Goal: Transaction & Acquisition: Subscribe to service/newsletter

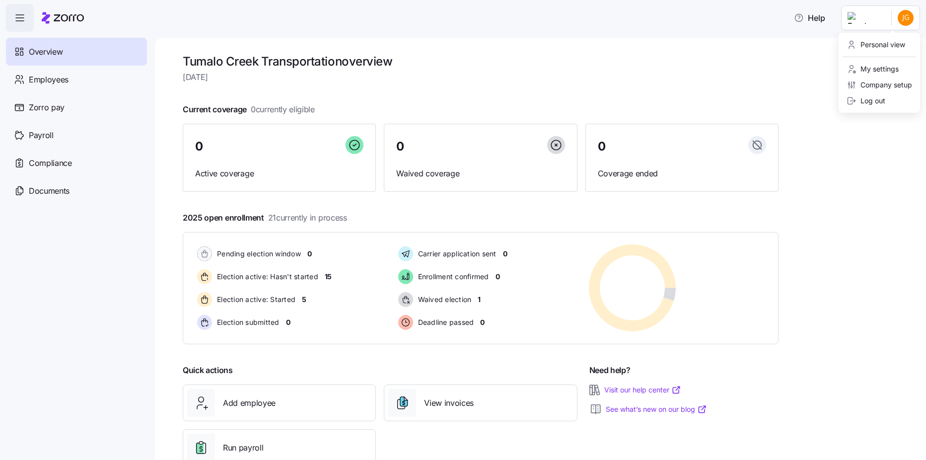
click at [901, 20] on html "Help Overview Employees Zorro pay Payroll Compliance Documents Tumalo Creek Tra…" at bounding box center [463, 227] width 926 height 454
click at [873, 48] on div "Personal view" at bounding box center [875, 44] width 59 height 11
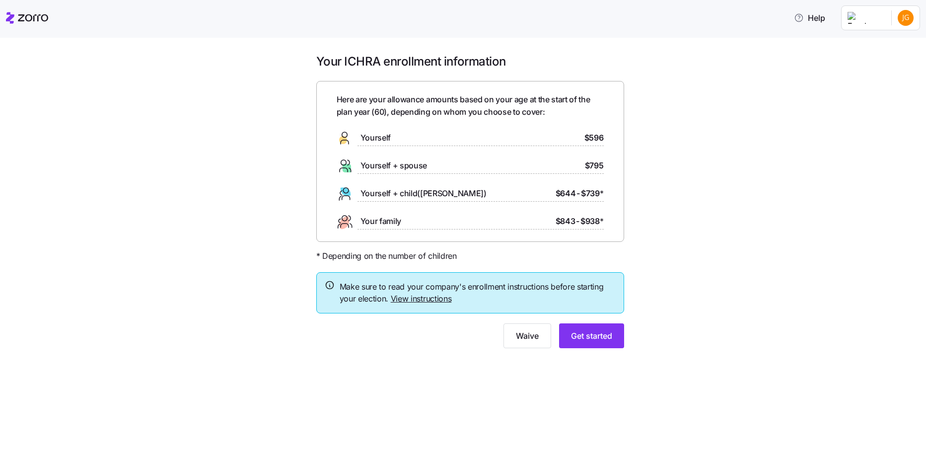
click at [422, 299] on link "View instructions" at bounding box center [421, 298] width 61 height 10
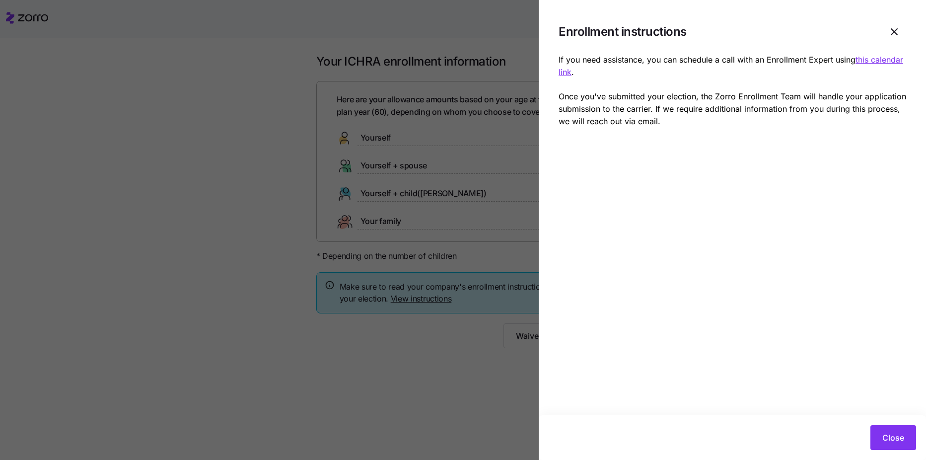
click at [599, 70] on u "this calendar link" at bounding box center [730, 66] width 345 height 22
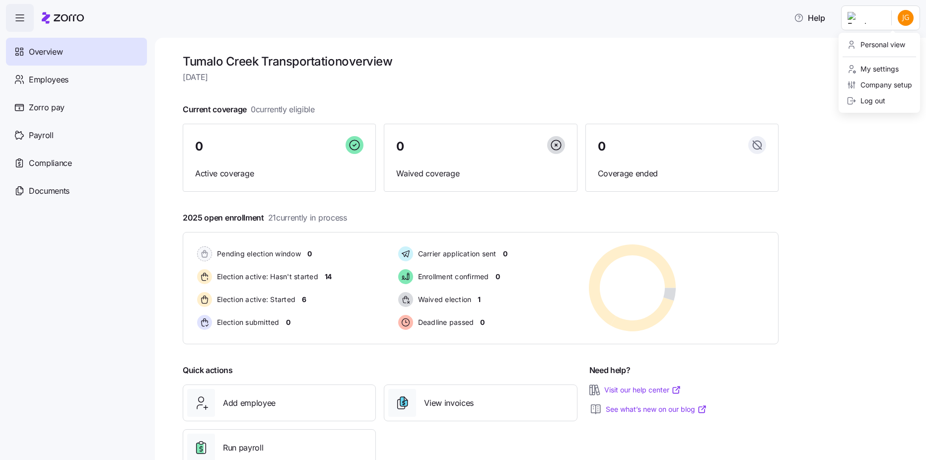
click at [734, 17] on html "Help Overview Employees Zorro pay Payroll Compliance Documents Tumalo Creek Tra…" at bounding box center [463, 227] width 926 height 454
click at [734, 43] on div "Personal view" at bounding box center [875, 44] width 59 height 11
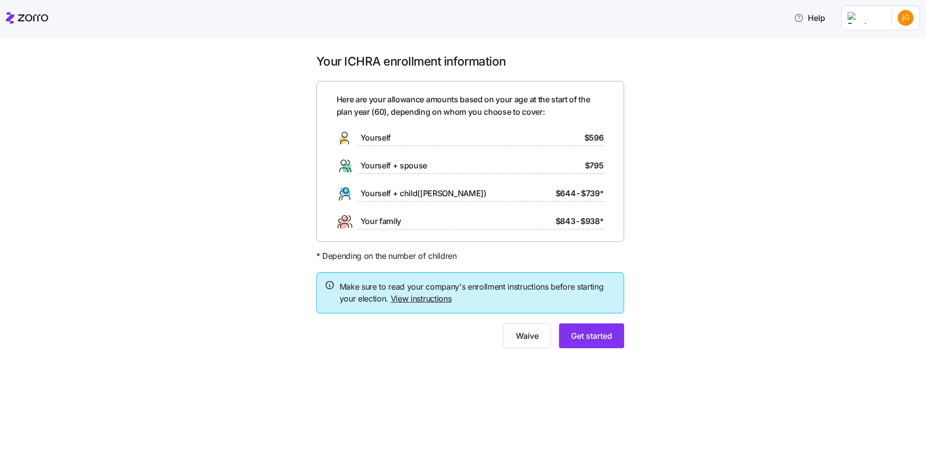
click at [418, 166] on span "Yourself + spouse" at bounding box center [393, 165] width 67 height 12
drag, startPoint x: 418, startPoint y: 166, endPoint x: 434, endPoint y: 167, distance: 16.4
click at [434, 167] on div "Yourself + spouse $795" at bounding box center [470, 166] width 267 height 16
click at [585, 166] on span "$795" at bounding box center [594, 165] width 19 height 12
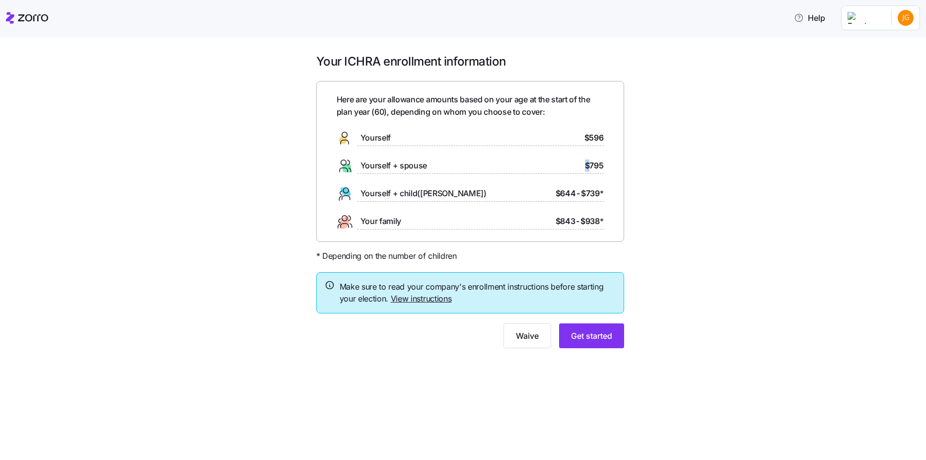
click at [585, 166] on span "$795" at bounding box center [594, 165] width 19 height 12
click at [586, 333] on span "Get started" at bounding box center [591, 336] width 41 height 12
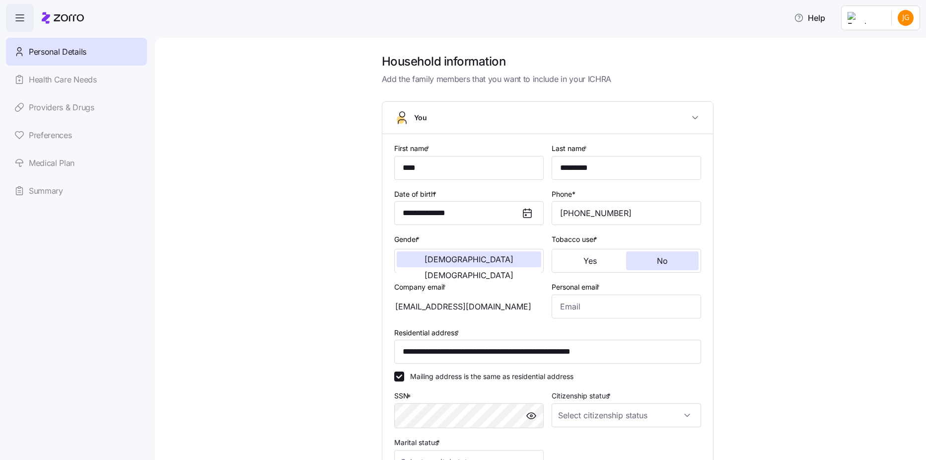
scroll to position [50, 0]
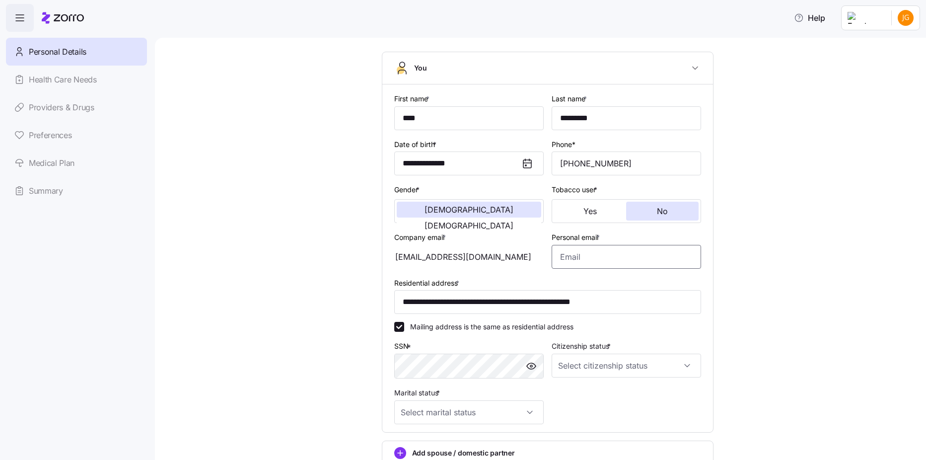
click at [581, 257] on input "Personal email *" at bounding box center [626, 257] width 149 height 24
type input "[EMAIL_ADDRESS][DOMAIN_NAME]"
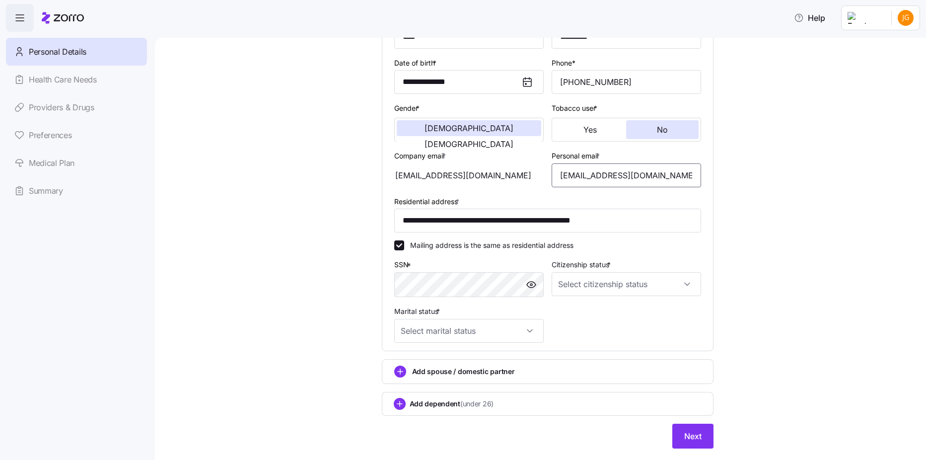
scroll to position [149, 0]
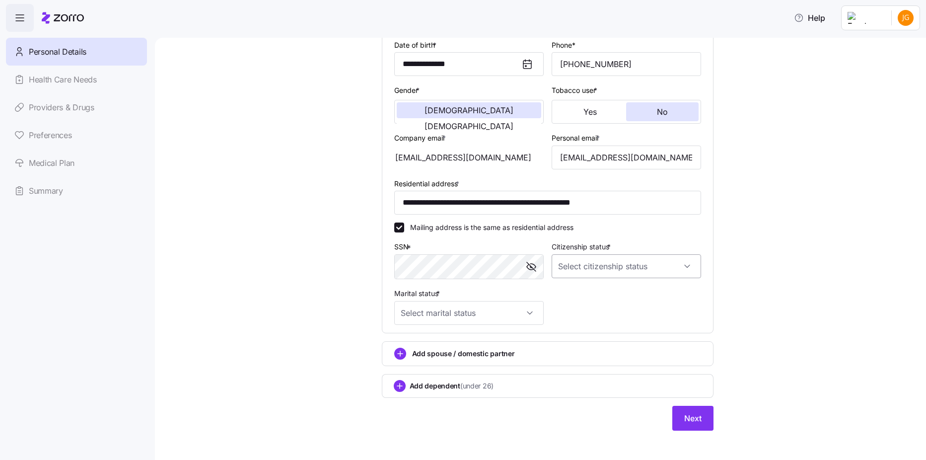
click at [585, 269] on input "Citizenship status *" at bounding box center [626, 266] width 149 height 24
click at [583, 298] on span "[DEMOGRAPHIC_DATA] citizen" at bounding box center [609, 296] width 101 height 11
type input "[DEMOGRAPHIC_DATA] citizen"
click at [524, 311] on input "Marital status *" at bounding box center [468, 313] width 149 height 24
click at [478, 358] on div "Married" at bounding box center [464, 363] width 141 height 21
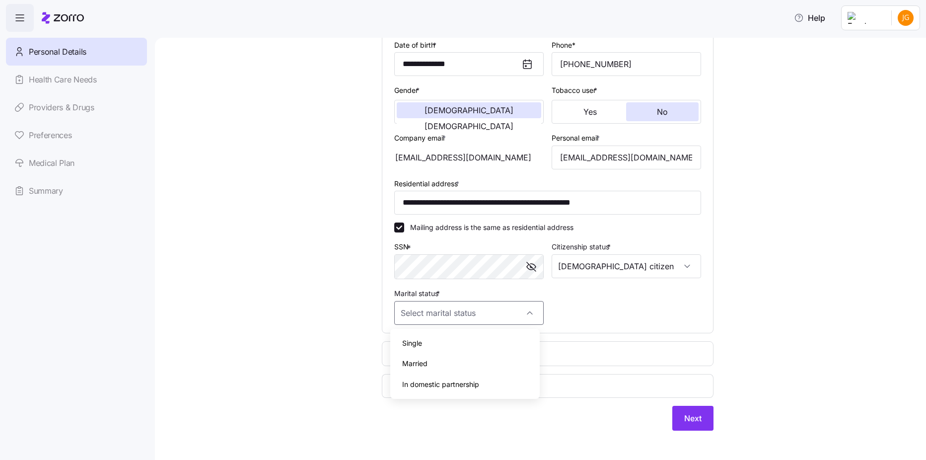
type input "Married"
click at [400, 354] on circle "add icon" at bounding box center [400, 353] width 11 height 11
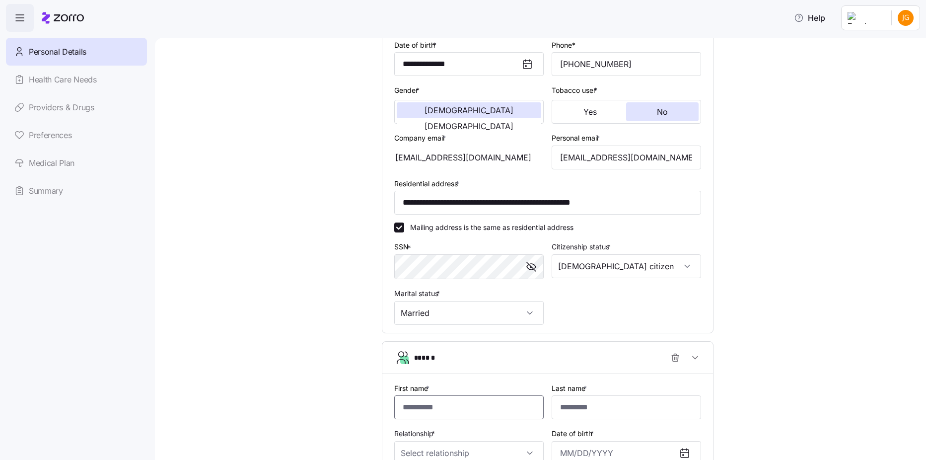
click at [437, 404] on input "First name *" at bounding box center [468, 407] width 149 height 24
type input "*****"
click at [569, 404] on input "Last name *" at bounding box center [626, 407] width 149 height 24
type input "********"
type input "[DATE]"
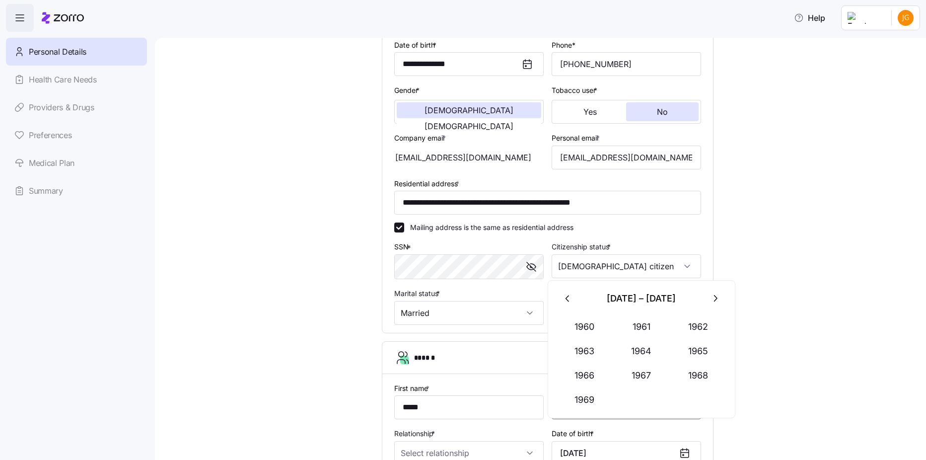
scroll to position [199, 0]
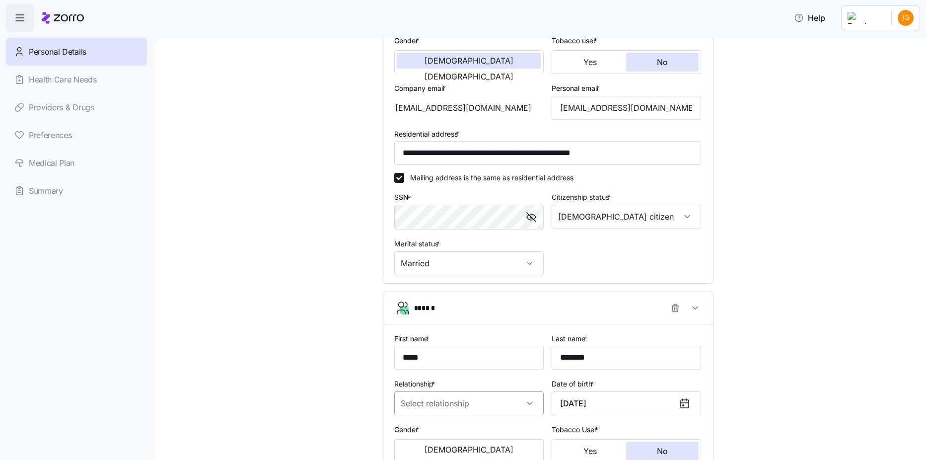
click at [525, 403] on input "Relationship *" at bounding box center [468, 403] width 149 height 24
click at [487, 360] on div "Spouse" at bounding box center [464, 352] width 141 height 21
type input "Spouse"
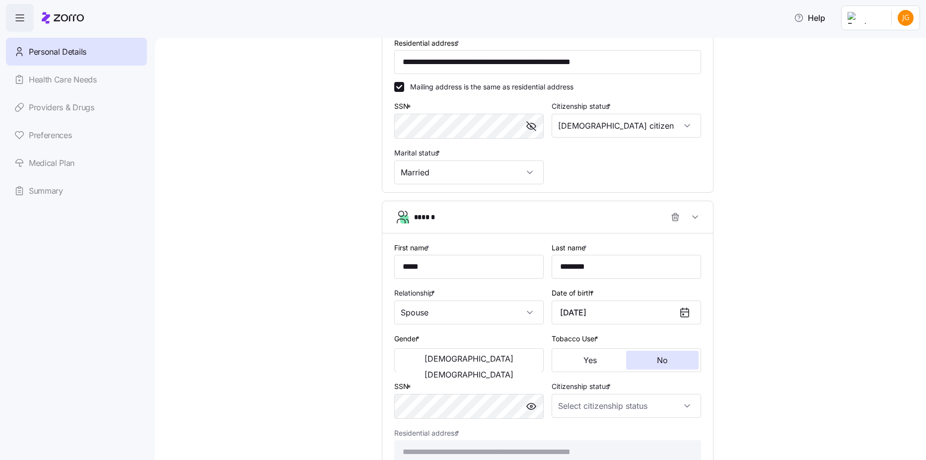
scroll to position [298, 0]
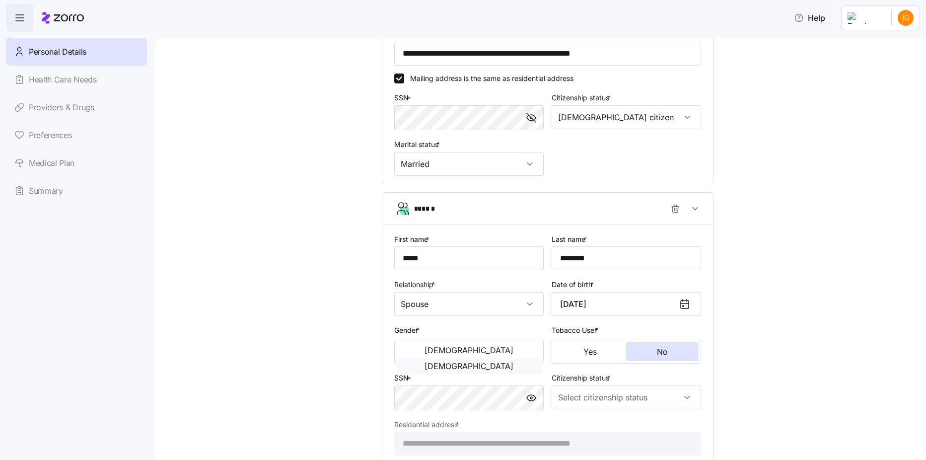
click at [514, 358] on button "[DEMOGRAPHIC_DATA]" at bounding box center [469, 366] width 144 height 16
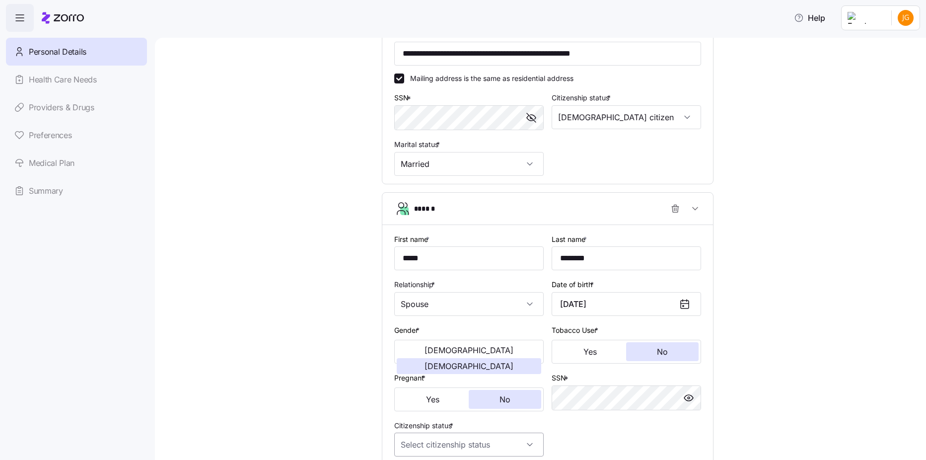
click at [522, 446] on input "Citizenship status *" at bounding box center [468, 444] width 149 height 24
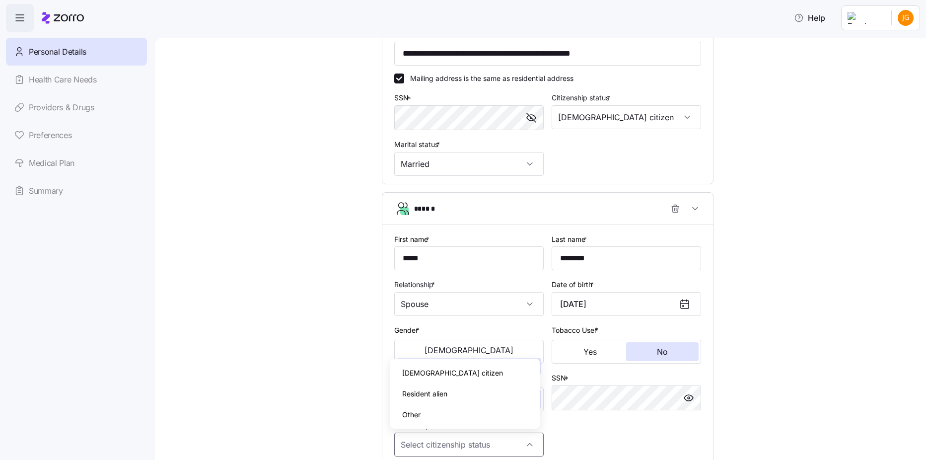
click at [487, 378] on div "[DEMOGRAPHIC_DATA] citizen" at bounding box center [464, 372] width 141 height 21
type input "[DEMOGRAPHIC_DATA] citizen"
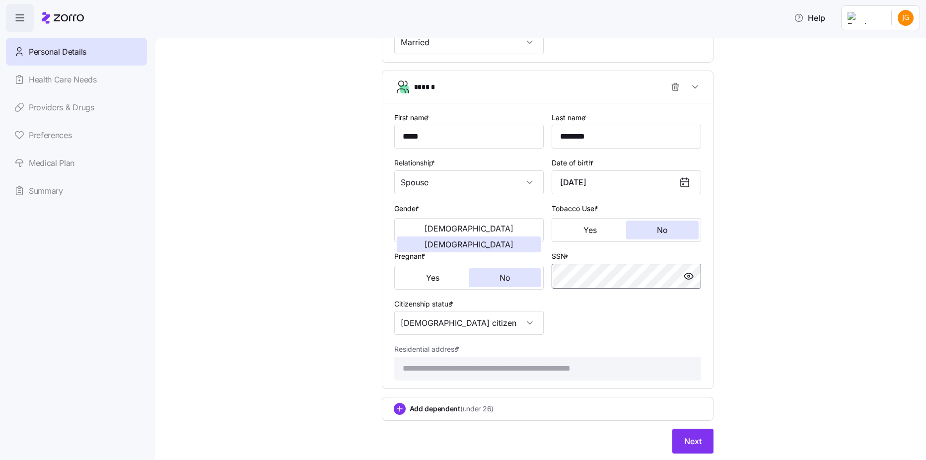
scroll to position [447, 0]
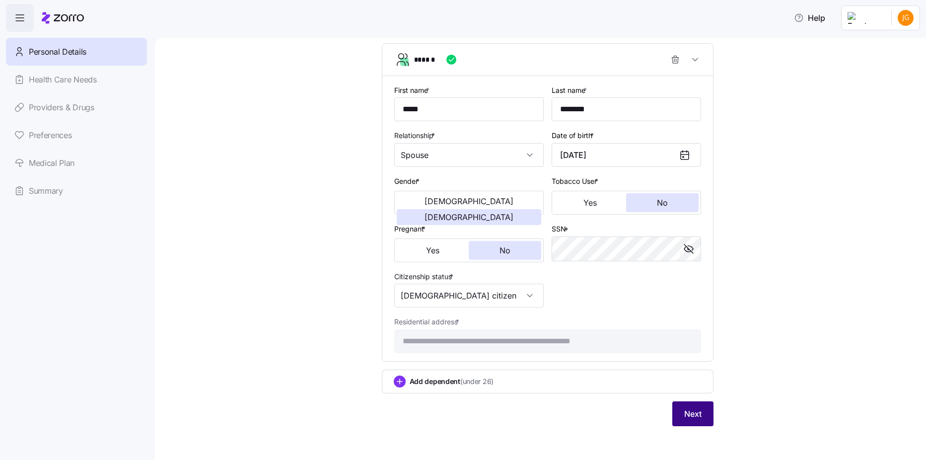
click at [688, 411] on span "Next" at bounding box center [692, 414] width 17 height 12
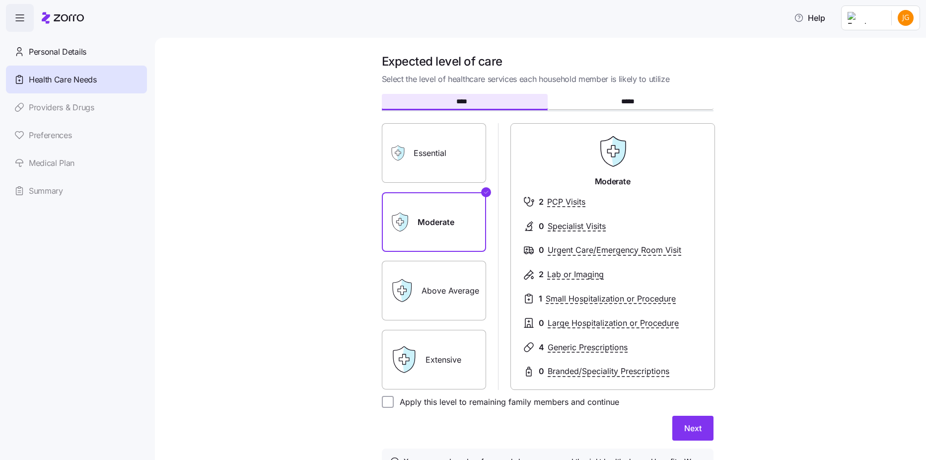
click at [467, 315] on label "Above Average" at bounding box center [434, 291] width 104 height 60
click at [0, 0] on input "Above Average" at bounding box center [0, 0] width 0 height 0
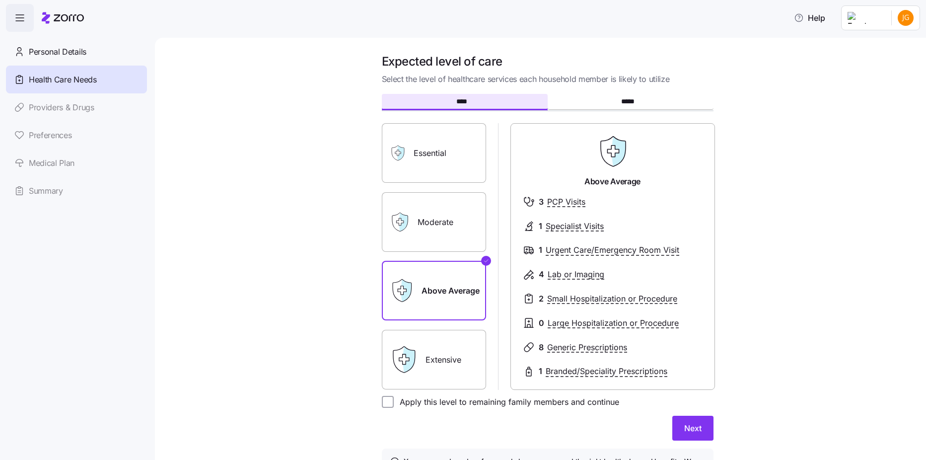
click at [458, 341] on label "Extensive" at bounding box center [434, 360] width 104 height 60
click at [0, 0] on input "Extensive" at bounding box center [0, 0] width 0 height 0
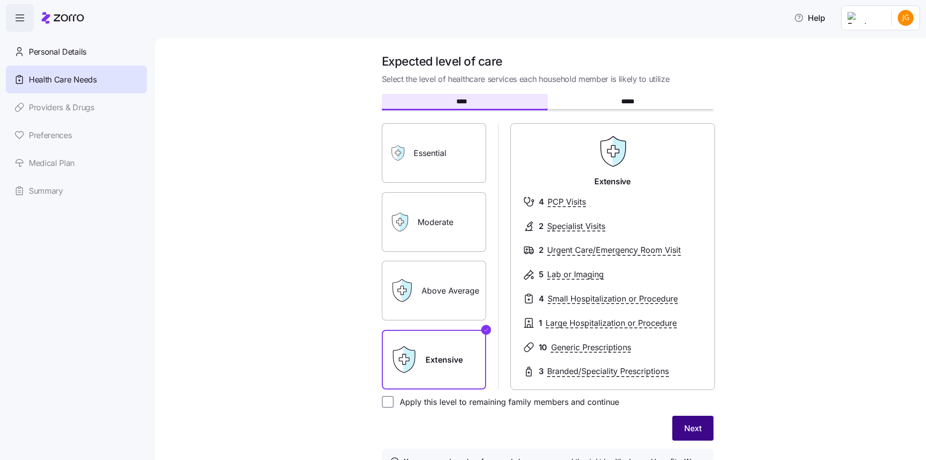
click at [679, 427] on button "Next" at bounding box center [692, 428] width 41 height 25
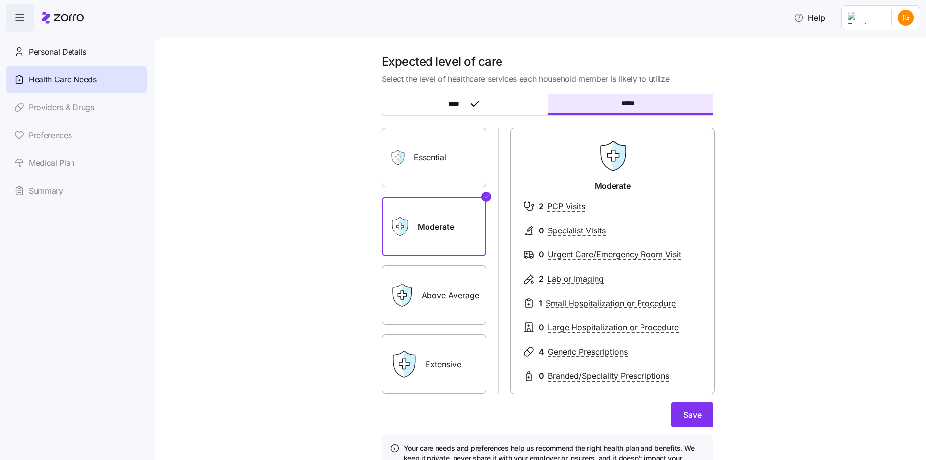
click at [471, 305] on label "Above Average" at bounding box center [434, 295] width 104 height 60
click at [0, 0] on input "Above Average" at bounding box center [0, 0] width 0 height 0
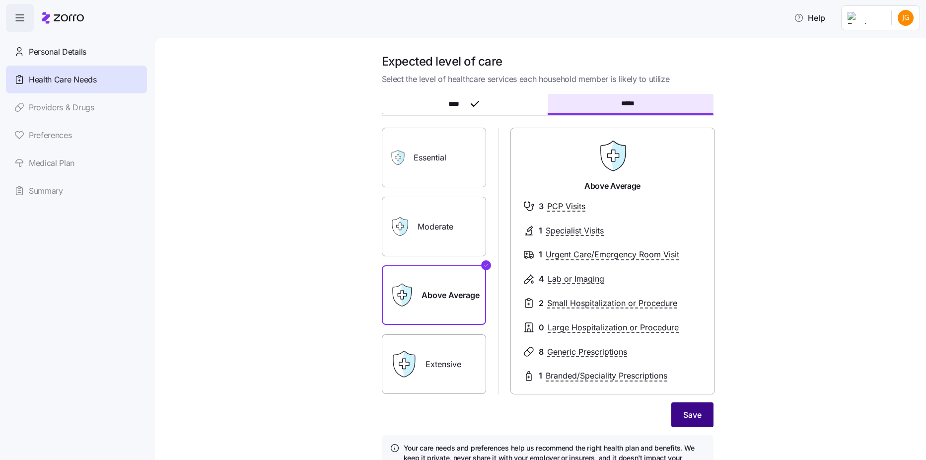
click at [683, 412] on span "Save" at bounding box center [692, 415] width 18 height 12
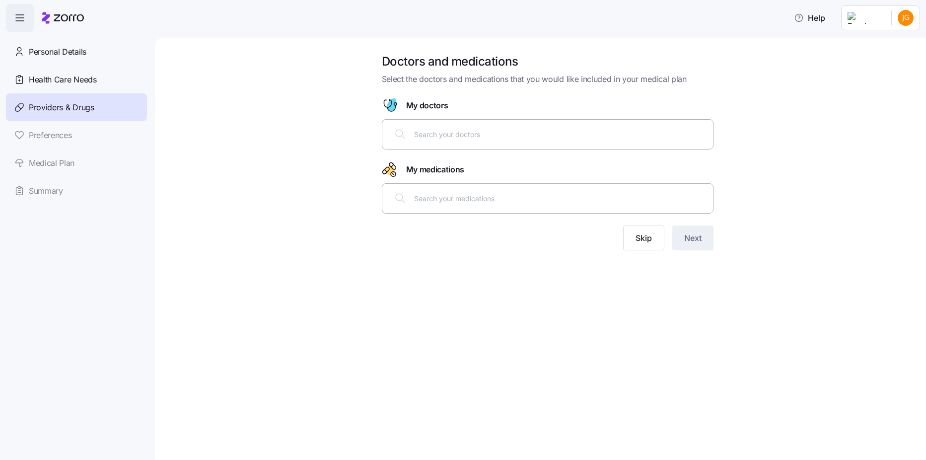
click at [478, 143] on div at bounding box center [547, 134] width 319 height 24
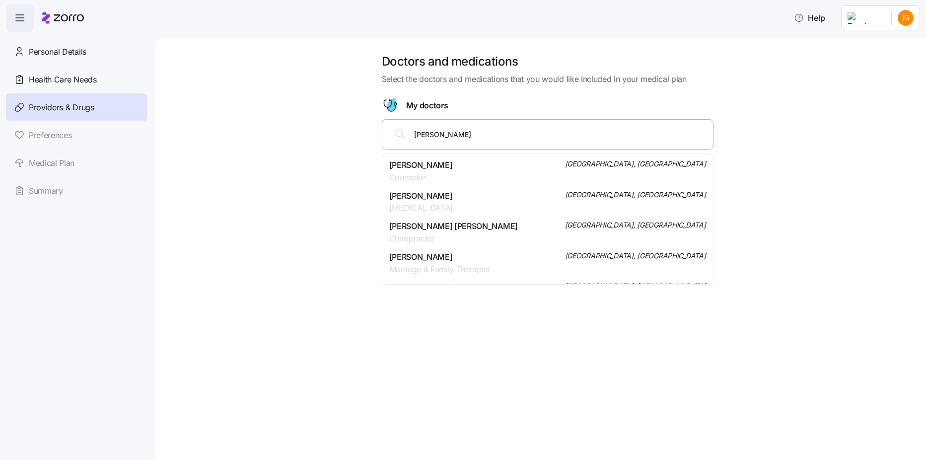
type input "[PERSON_NAME] sa"
click at [402, 192] on span "[PERSON_NAME]" at bounding box center [421, 196] width 64 height 12
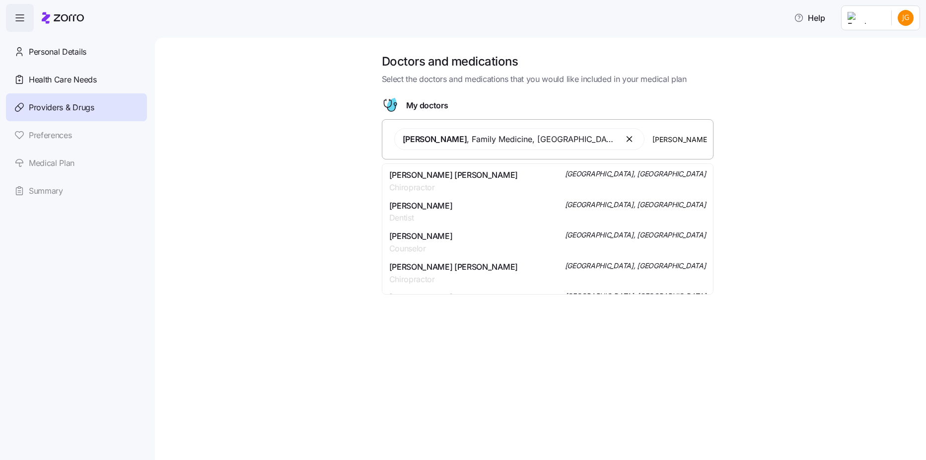
type input "[PERSON_NAME]"
click at [464, 211] on span "Orthopaedic Surgery" at bounding box center [426, 217] width 75 height 12
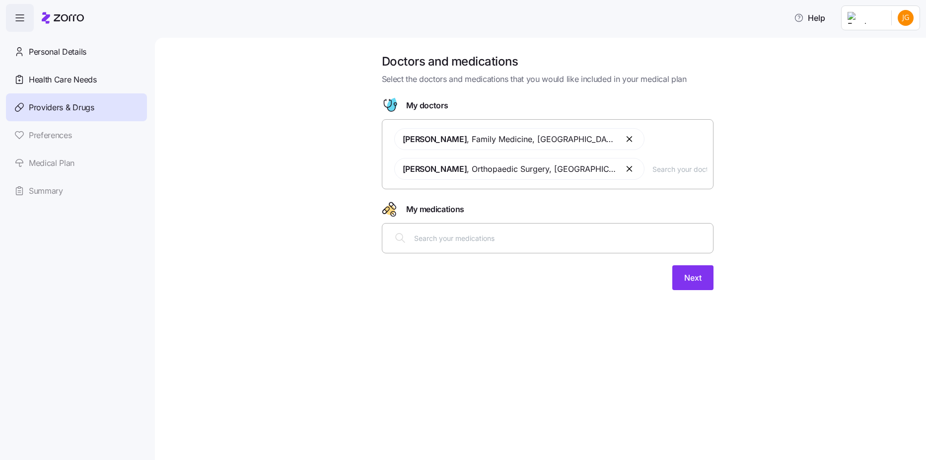
click at [492, 236] on input "text" at bounding box center [560, 237] width 293 height 11
type input "Mou"
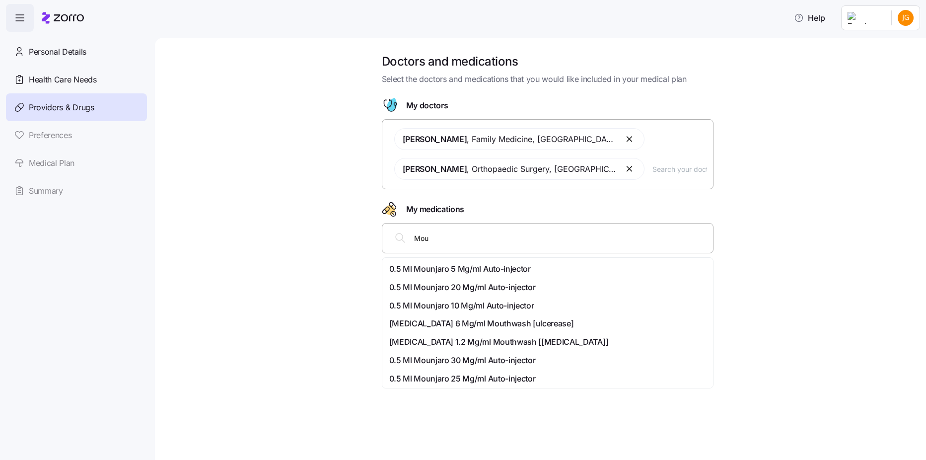
click at [490, 311] on span "0.5 Ml Mounjaro 10 Mg/ml Auto-injector" at bounding box center [461, 305] width 145 height 12
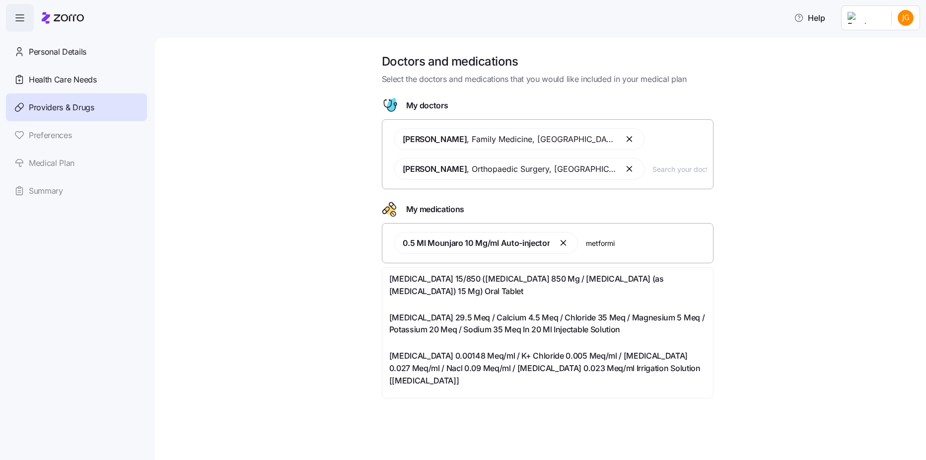
type input "[MEDICAL_DATA]"
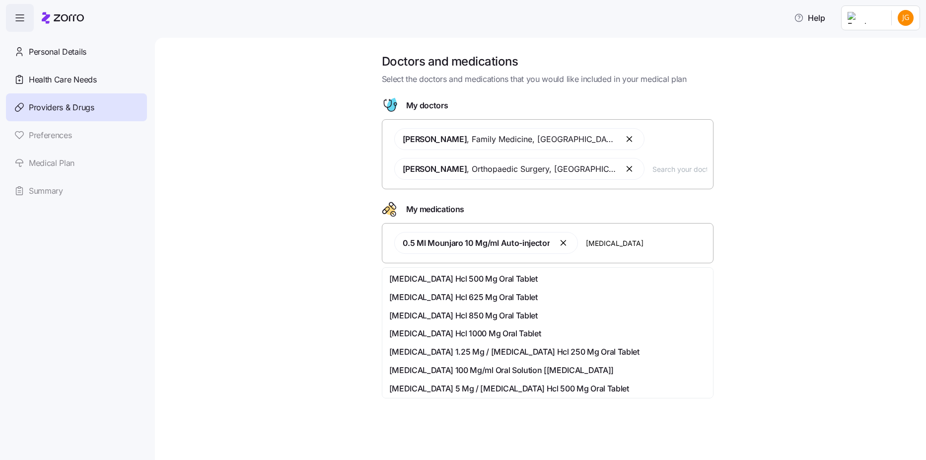
click at [642, 340] on div "[MEDICAL_DATA] Hcl 1000 Mg Oral Tablet" at bounding box center [547, 333] width 327 height 18
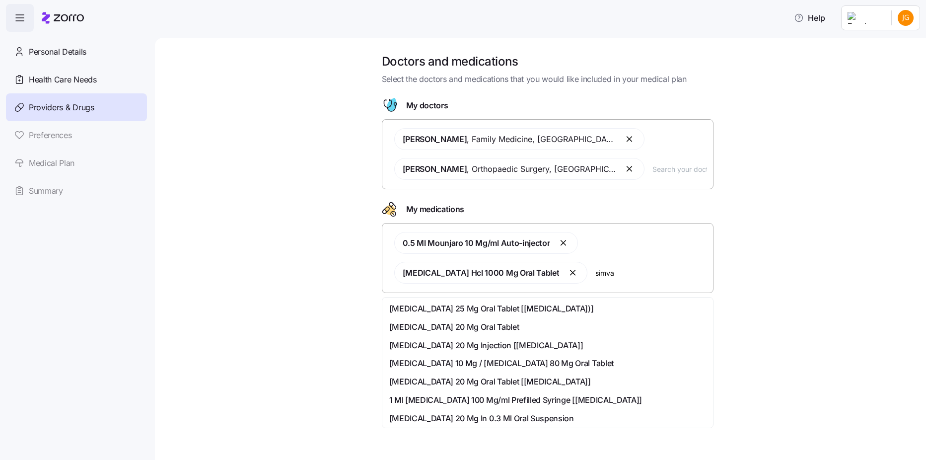
type input "simvas"
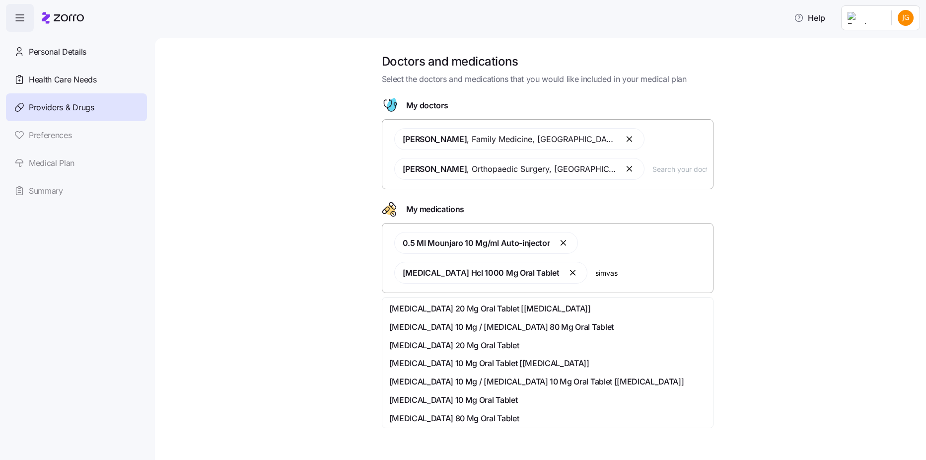
click at [658, 310] on div "[MEDICAL_DATA] 20 Mg Oral Tablet [[MEDICAL_DATA]]" at bounding box center [547, 308] width 317 height 12
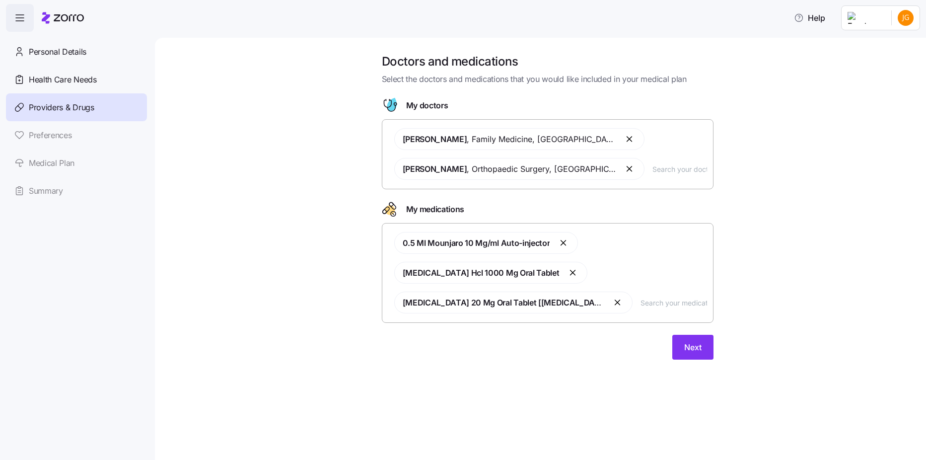
click at [612, 301] on button "button" at bounding box center [618, 302] width 12 height 12
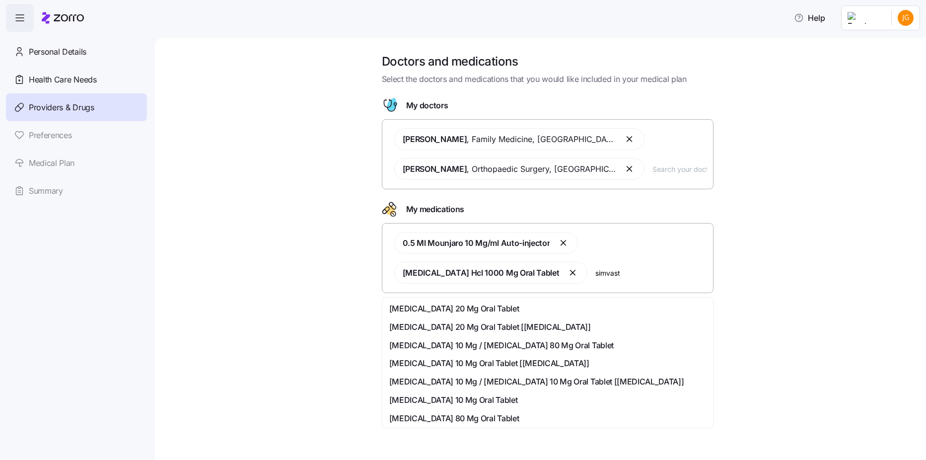
type input "simvasta"
click at [560, 324] on div "[MEDICAL_DATA] 20 Mg Oral Tablet [[MEDICAL_DATA]]" at bounding box center [547, 327] width 317 height 12
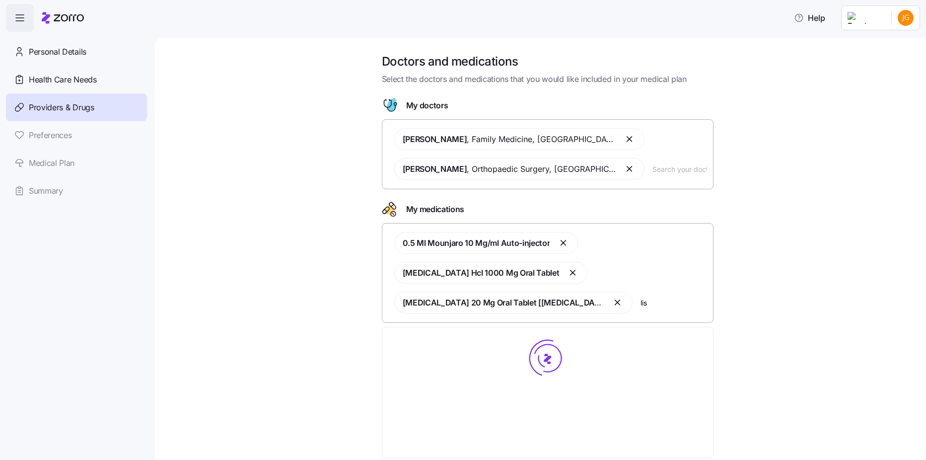
type input "[PERSON_NAME]"
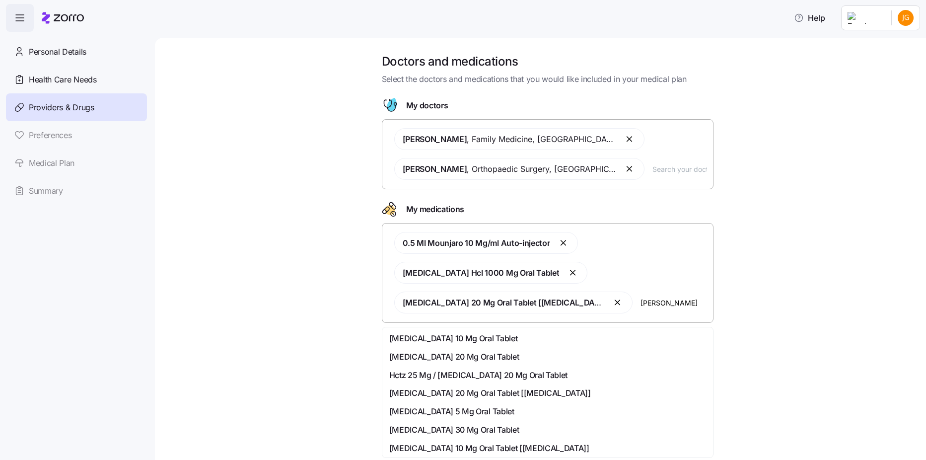
click at [612, 378] on div "Hctz 25 Mg / [MEDICAL_DATA] 20 Mg Oral Tablet" at bounding box center [547, 375] width 317 height 12
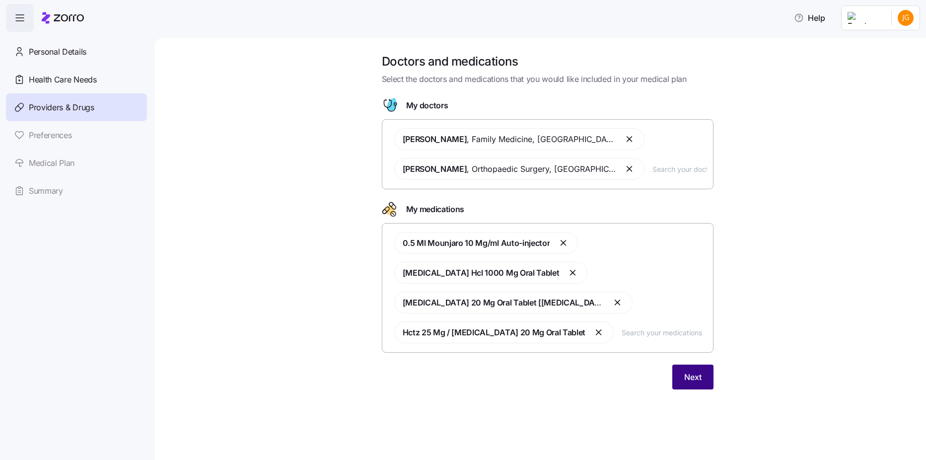
click at [685, 380] on span "Next" at bounding box center [692, 377] width 17 height 12
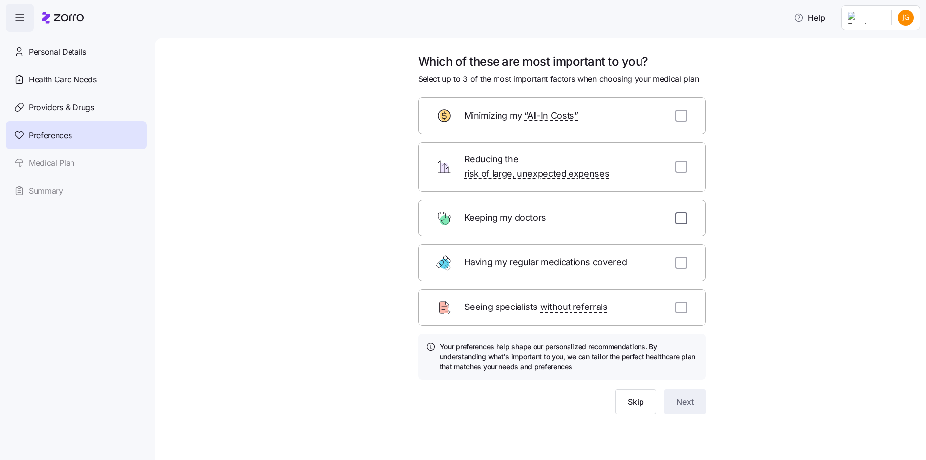
click at [683, 212] on input "checkbox" at bounding box center [681, 218] width 12 height 12
checkbox input "true"
click at [687, 257] on input "checkbox" at bounding box center [681, 263] width 12 height 12
checkbox input "true"
click at [677, 301] on input "checkbox" at bounding box center [681, 307] width 12 height 12
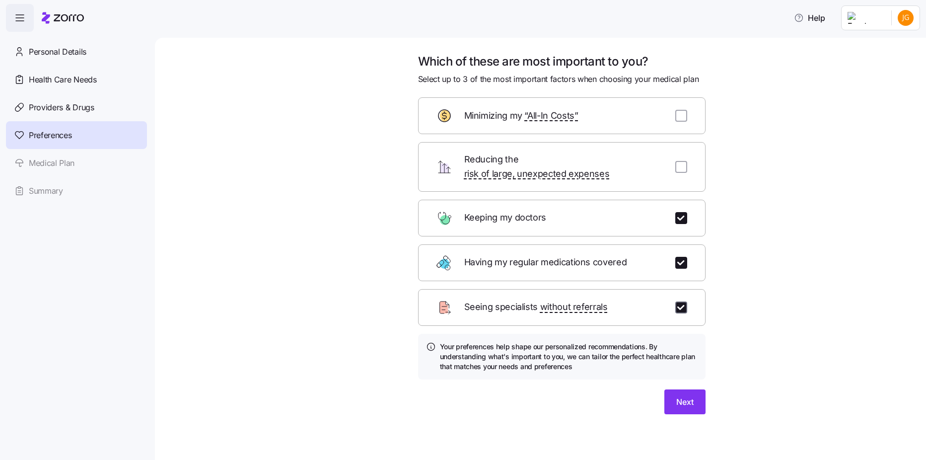
checkbox input "true"
click at [685, 397] on button "Next" at bounding box center [684, 401] width 41 height 25
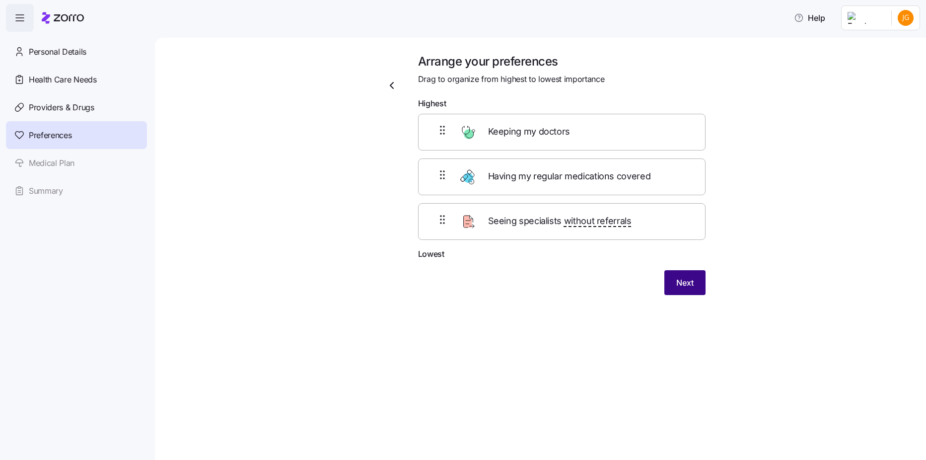
click at [688, 285] on span "Next" at bounding box center [684, 283] width 17 height 12
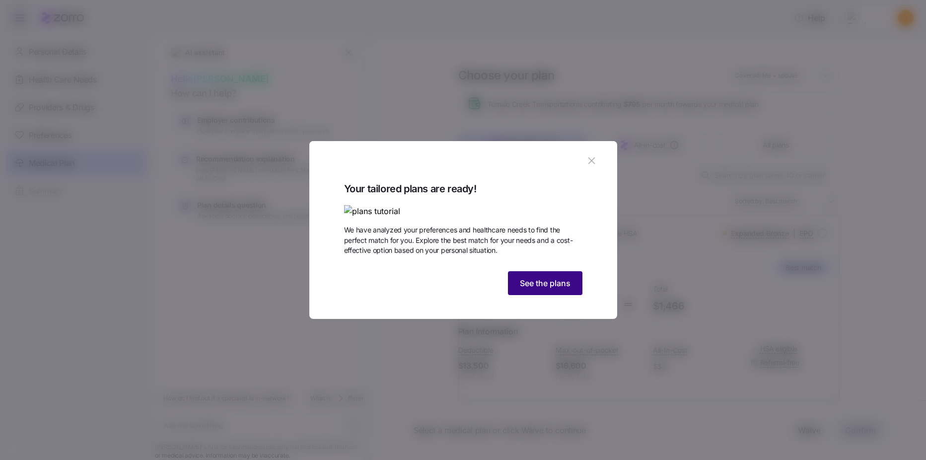
click at [569, 289] on span "See the plans" at bounding box center [545, 283] width 51 height 12
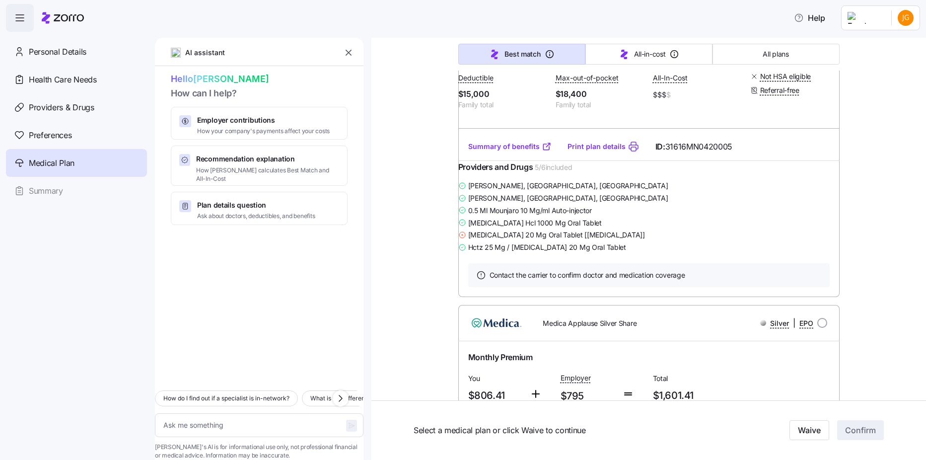
scroll to position [3475, 0]
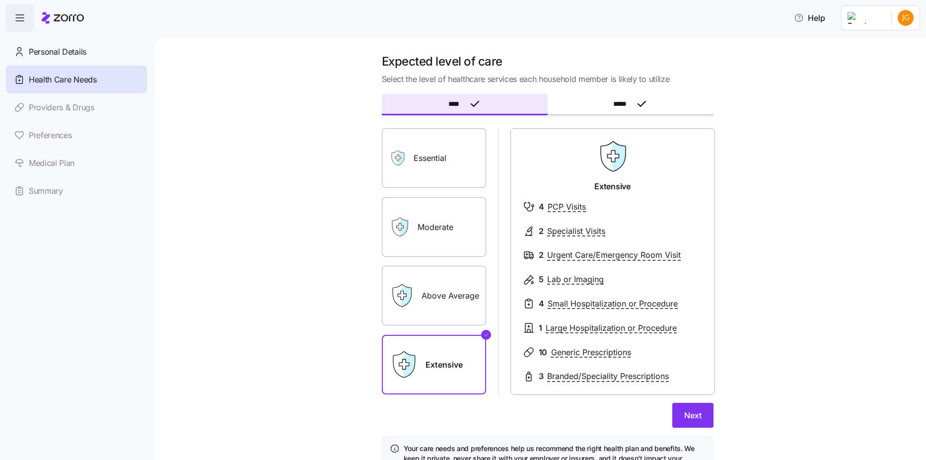
click at [435, 288] on label "Above Average" at bounding box center [434, 296] width 104 height 60
click at [0, 0] on input "Above Average" at bounding box center [0, 0] width 0 height 0
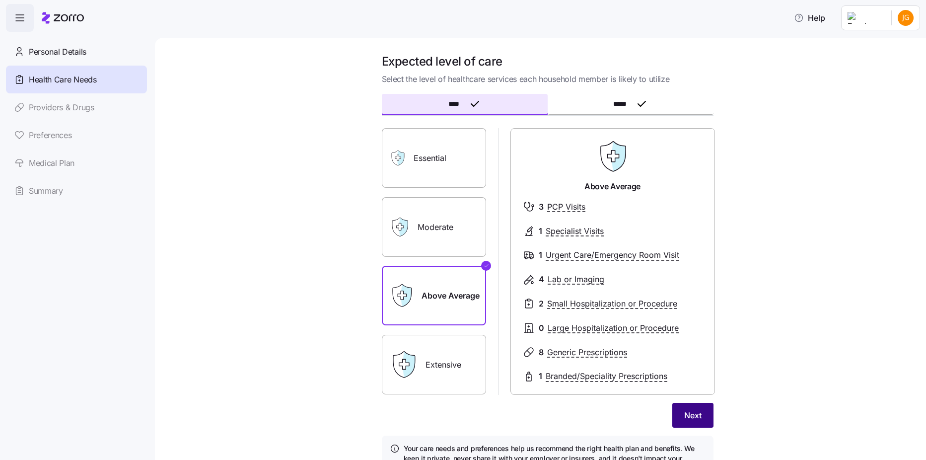
click at [684, 415] on span "Next" at bounding box center [692, 415] width 17 height 12
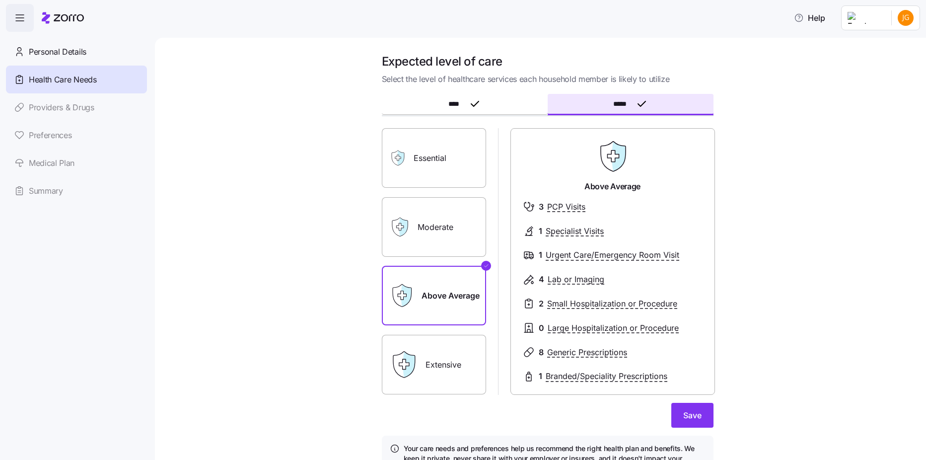
click at [468, 215] on label "Moderate" at bounding box center [434, 227] width 104 height 60
click at [0, 0] on input "Moderate" at bounding box center [0, 0] width 0 height 0
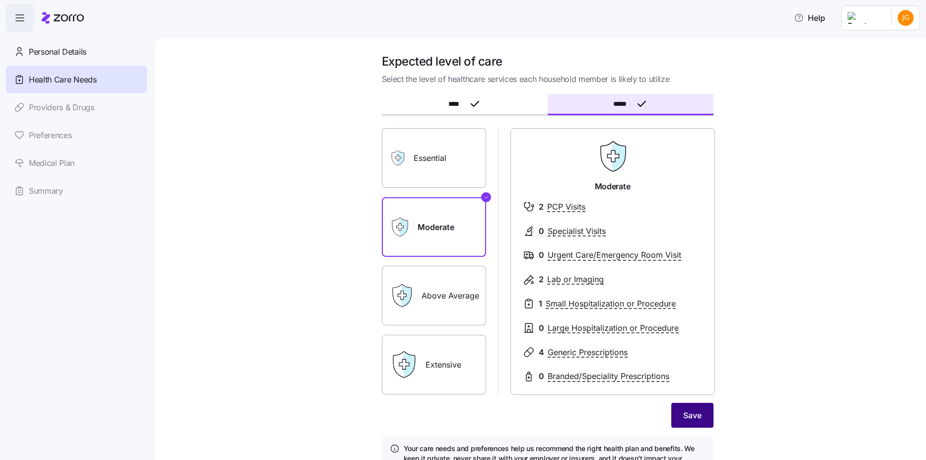
click at [701, 415] on button "Save" at bounding box center [692, 415] width 42 height 25
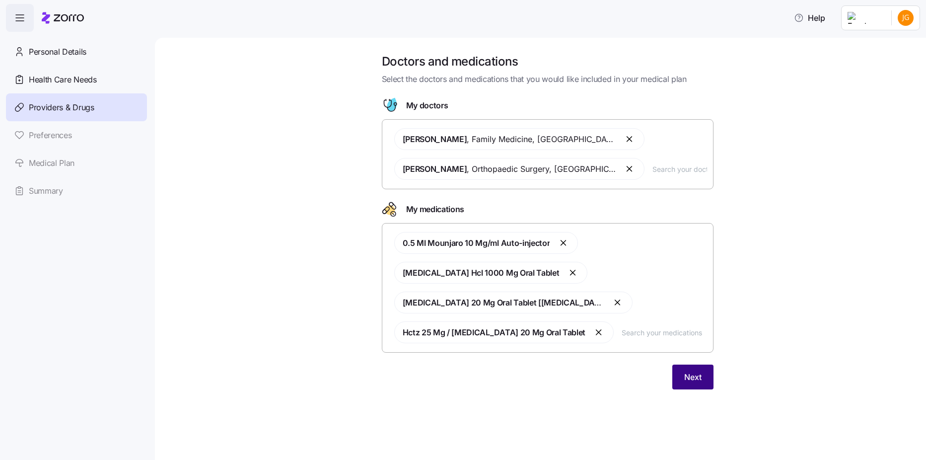
click at [686, 381] on span "Next" at bounding box center [692, 377] width 17 height 12
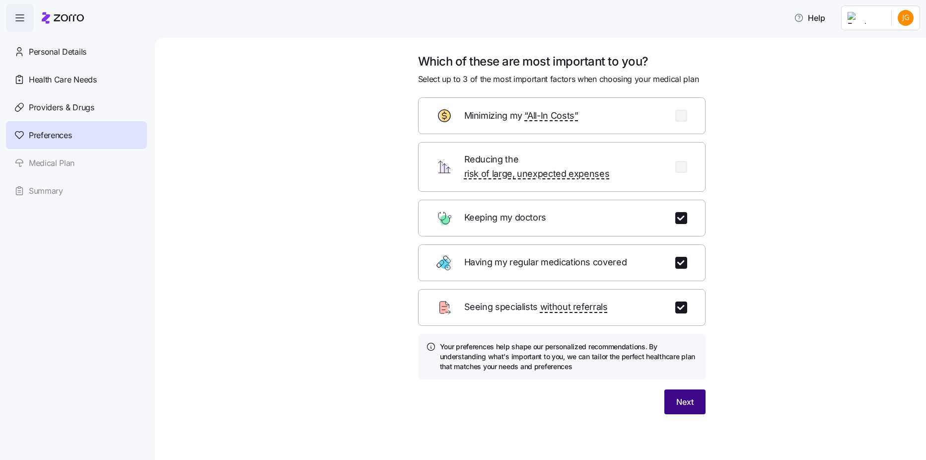
click at [689, 396] on span "Next" at bounding box center [684, 402] width 17 height 12
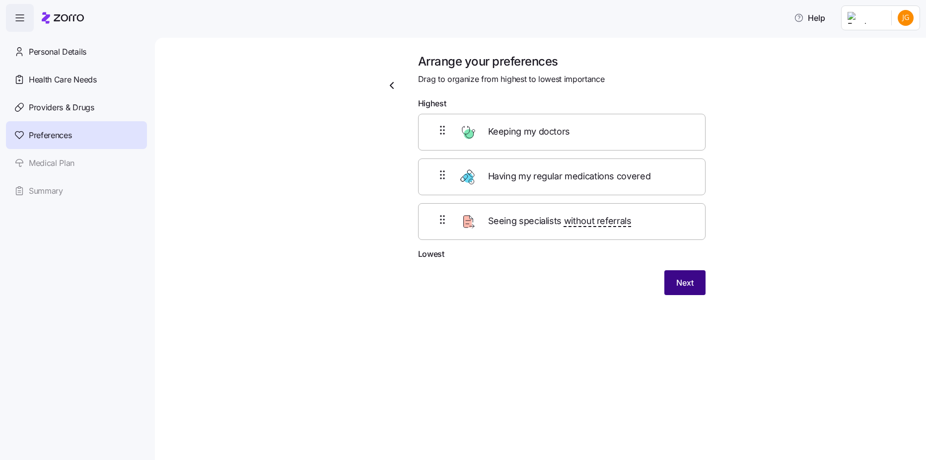
click at [671, 288] on button "Next" at bounding box center [684, 282] width 41 height 25
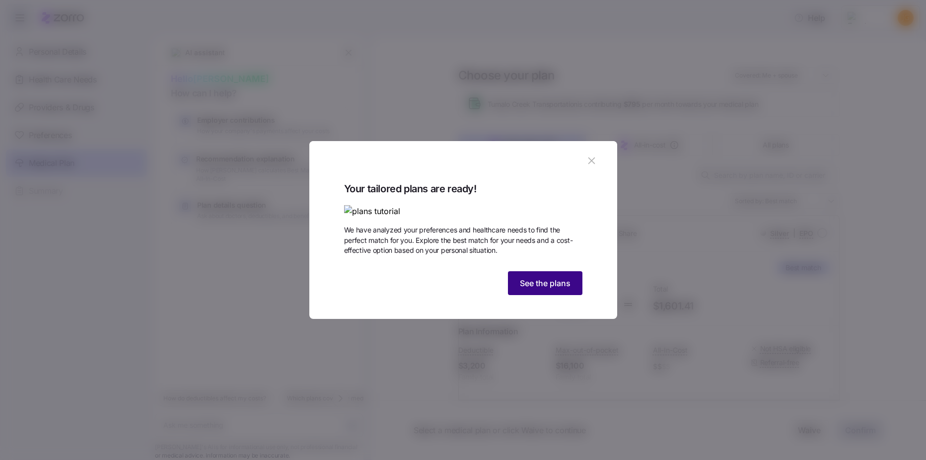
click at [546, 289] on span "See the plans" at bounding box center [545, 283] width 51 height 12
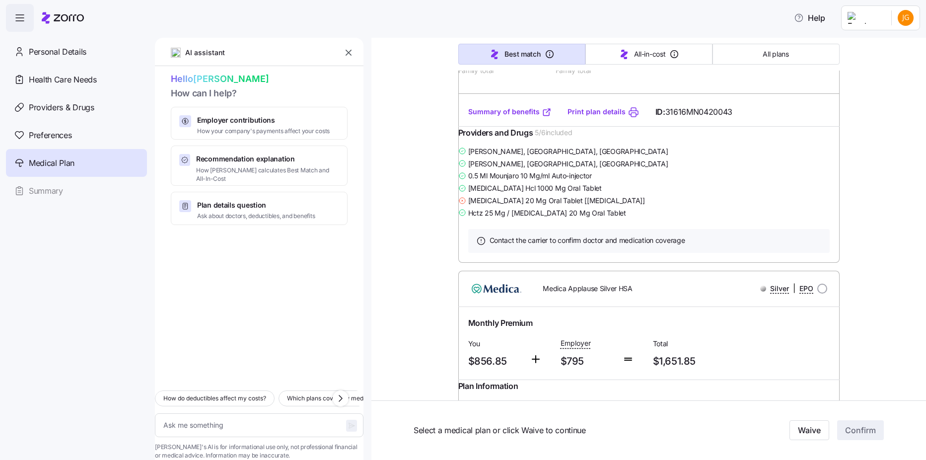
scroll to position [645, 0]
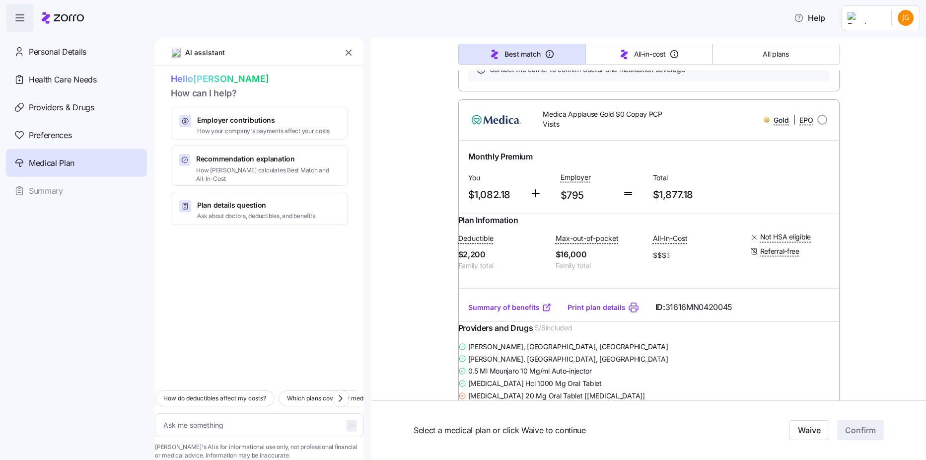
type textarea "x"
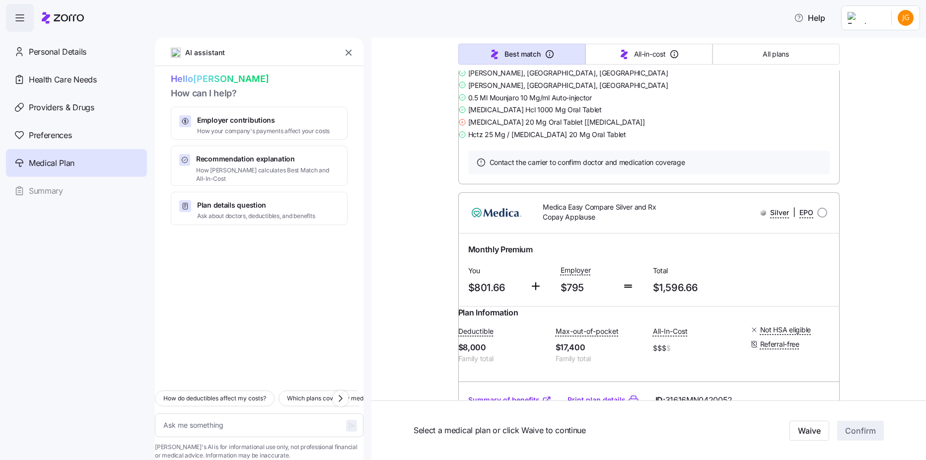
scroll to position [2979, 0]
